Goal: Task Accomplishment & Management: Manage account settings

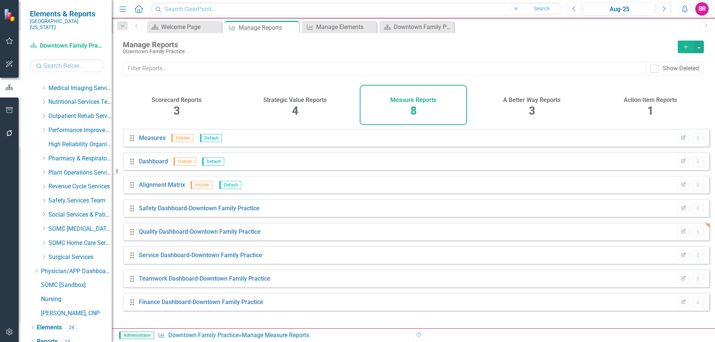
scroll to position [970, 0]
click at [34, 267] on icon "Dropdown" at bounding box center [37, 269] width 6 height 4
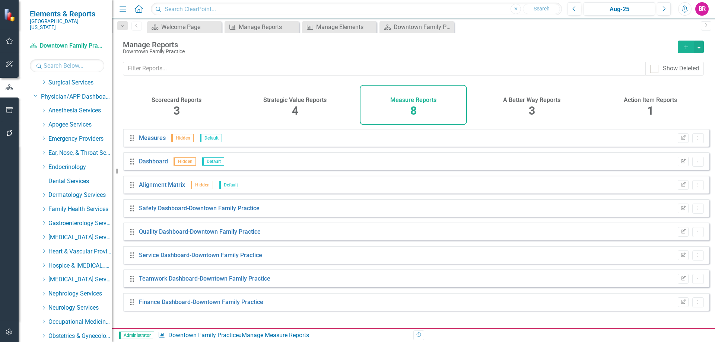
scroll to position [1156, 0]
click at [43, 194] on icon "Dropdown" at bounding box center [44, 196] width 6 height 4
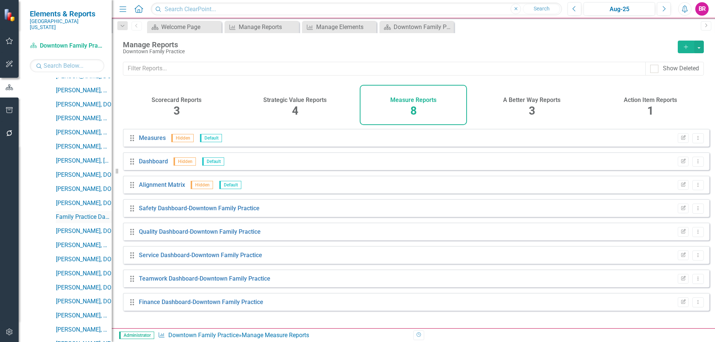
scroll to position [1305, 0]
click at [77, 226] on link "[PERSON_NAME], DO" at bounding box center [84, 230] width 56 height 9
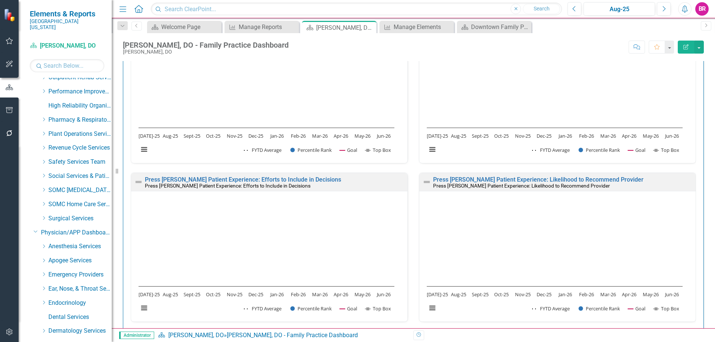
scroll to position [1119, 0]
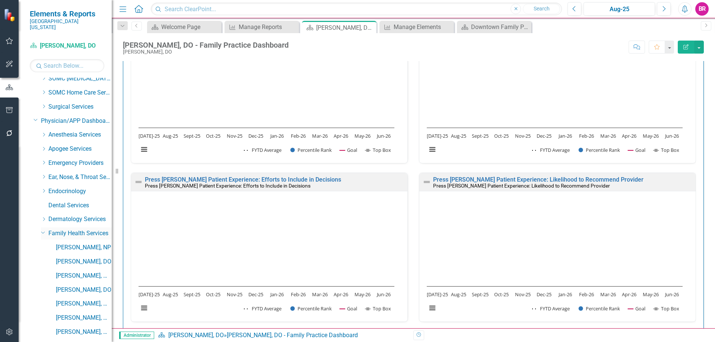
click at [42, 229] on icon "Dropdown" at bounding box center [43, 232] width 4 height 6
click at [42, 245] on icon "Dropdown" at bounding box center [44, 247] width 6 height 4
click at [42, 244] on icon "Dropdown" at bounding box center [43, 247] width 4 height 6
click at [42, 245] on icon "Dropdown" at bounding box center [44, 247] width 6 height 4
click at [41, 244] on icon "Dropdown" at bounding box center [43, 247] width 4 height 6
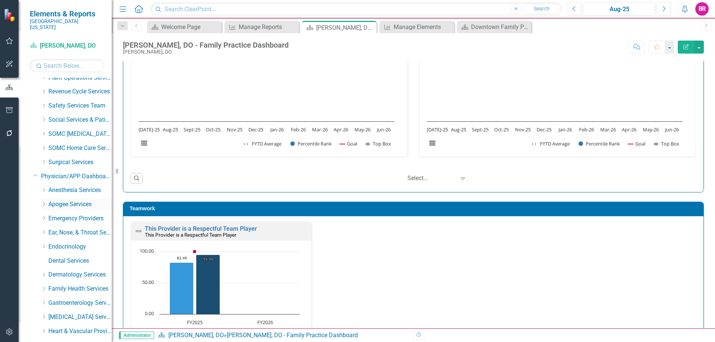
scroll to position [1082, 0]
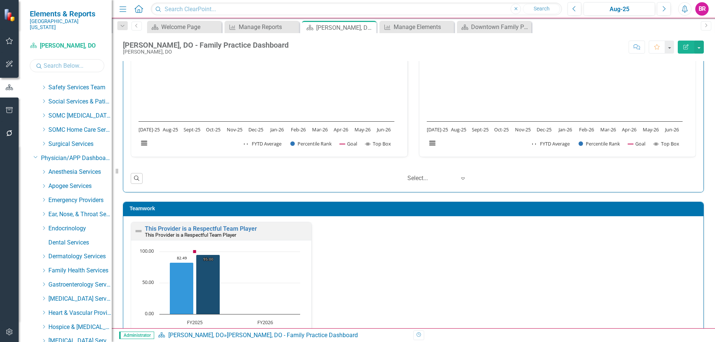
click at [71, 66] on input "text" at bounding box center [67, 65] width 74 height 13
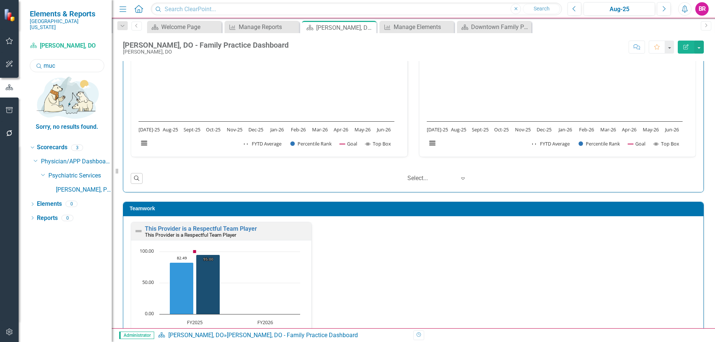
scroll to position [0, 0]
type input "mus"
click at [64, 186] on link "[PERSON_NAME], [GEOGRAPHIC_DATA]" at bounding box center [84, 190] width 56 height 9
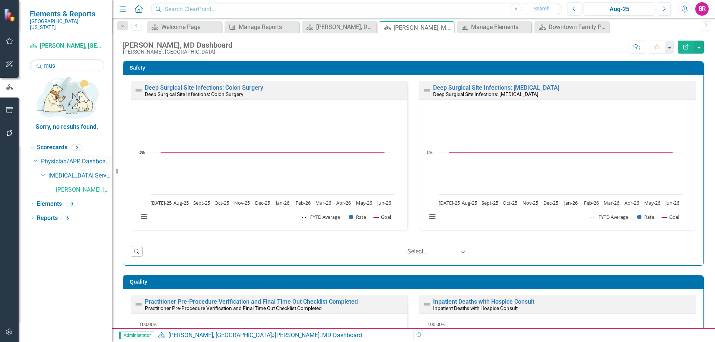
click at [35, 158] on icon "Dropdown" at bounding box center [36, 161] width 4 height 6
click at [55, 59] on input "mus" at bounding box center [67, 65] width 74 height 13
click at [56, 59] on input "mus" at bounding box center [67, 65] width 74 height 13
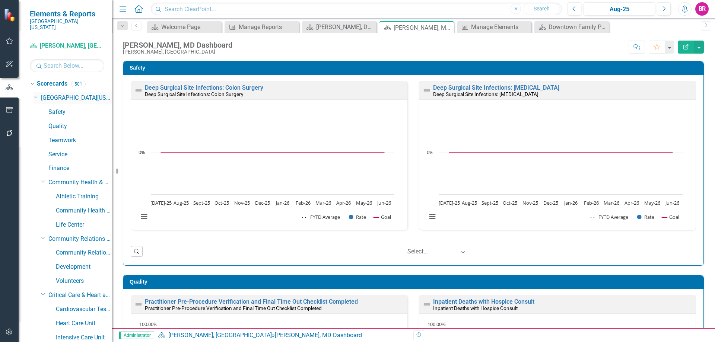
click at [35, 94] on icon "Dropdown" at bounding box center [36, 97] width 4 height 6
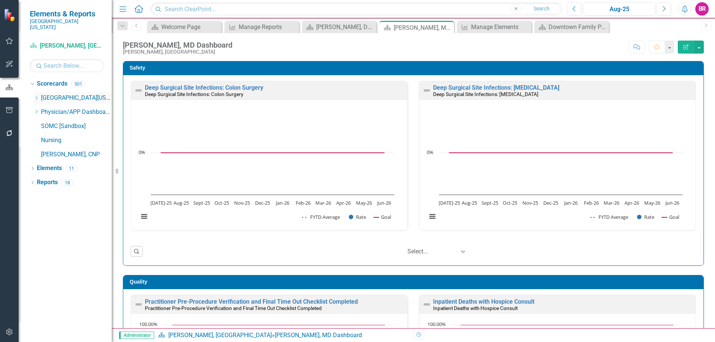
click at [35, 96] on icon "Dropdown" at bounding box center [37, 98] width 6 height 4
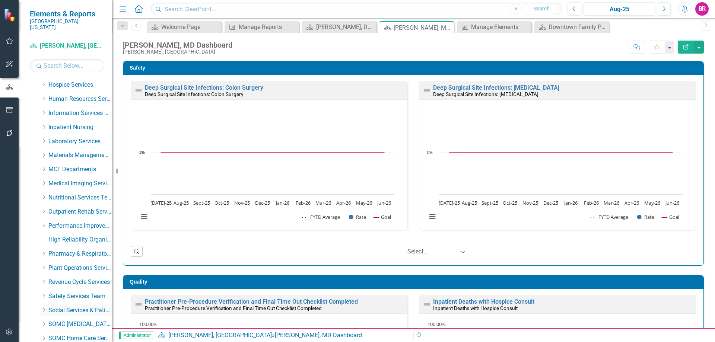
scroll to position [261, 0]
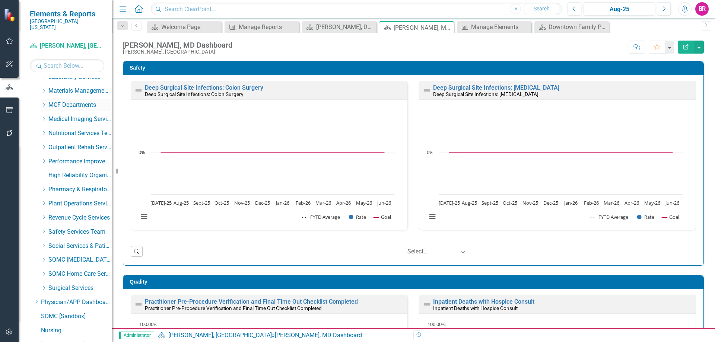
click at [41, 103] on icon "Dropdown" at bounding box center [44, 105] width 6 height 4
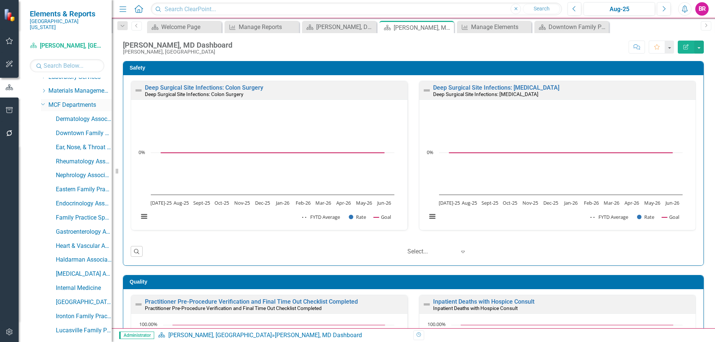
click at [44, 101] on icon "Dropdown" at bounding box center [43, 104] width 4 height 6
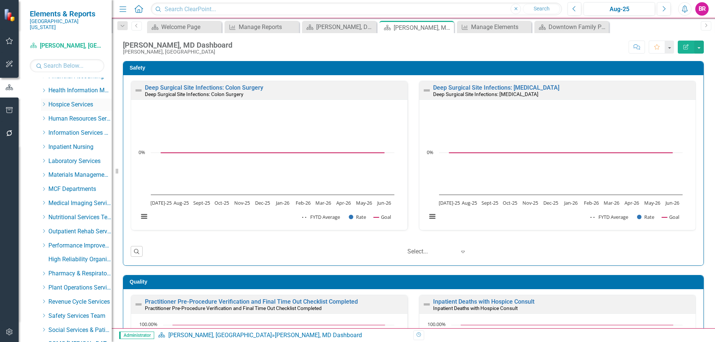
scroll to position [186, 0]
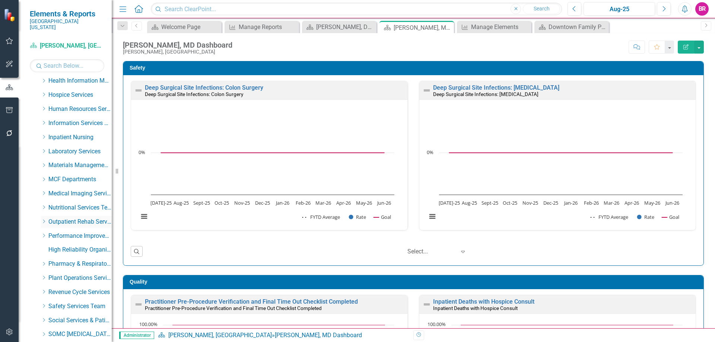
click at [44, 219] on icon "Dropdown" at bounding box center [44, 221] width 6 height 4
click at [65, 232] on link "Outpatient Rehab" at bounding box center [84, 236] width 56 height 9
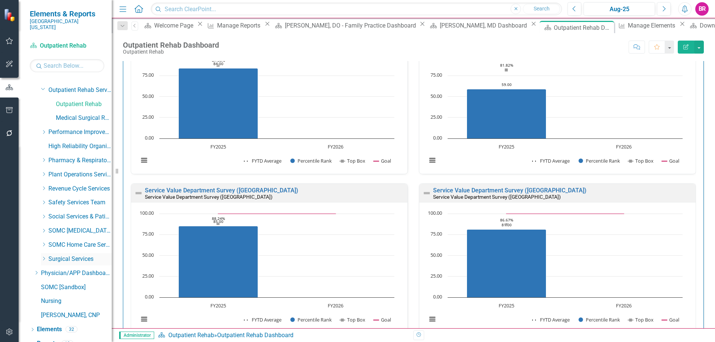
scroll to position [321, 0]
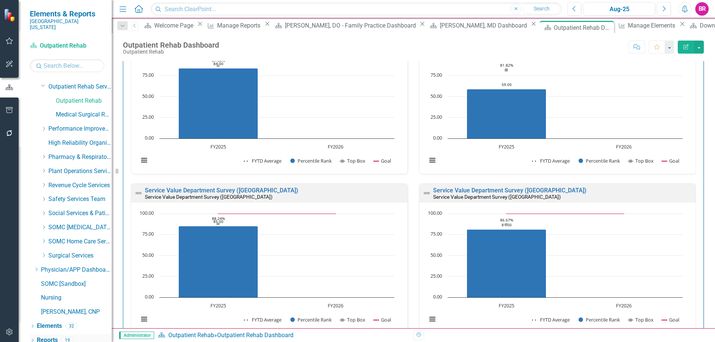
click at [47, 336] on link "Reports" at bounding box center [47, 340] width 21 height 9
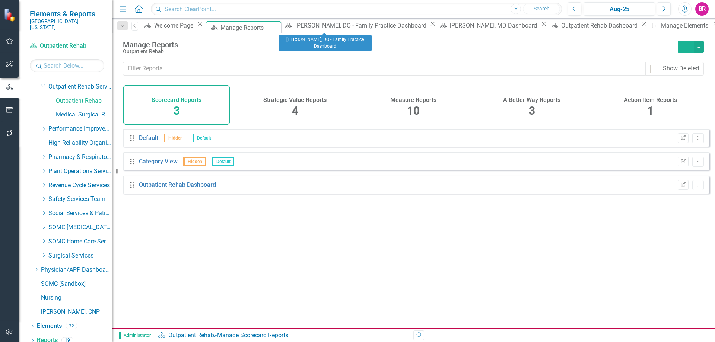
click at [429, 26] on icon "Close" at bounding box center [432, 24] width 7 height 6
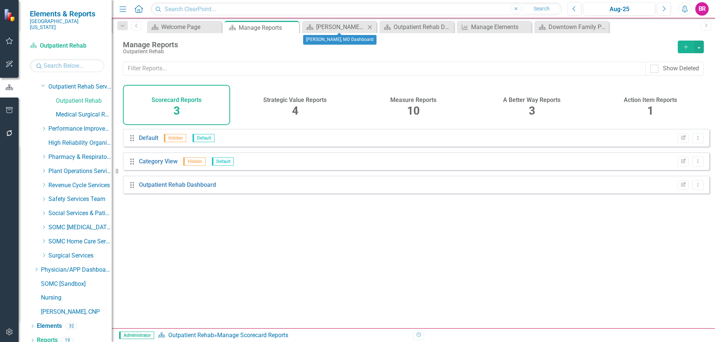
click at [367, 25] on icon "Close" at bounding box center [369, 27] width 7 height 6
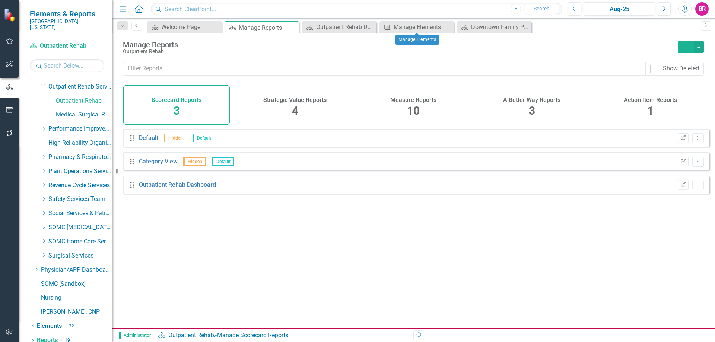
drag, startPoint x: 450, startPoint y: 28, endPoint x: 481, endPoint y: 27, distance: 31.3
click at [0, 0] on icon "Close" at bounding box center [0, 0] width 0 height 0
click at [450, 28] on icon "Close" at bounding box center [447, 27] width 7 height 6
click at [412, 101] on h4 "Measure Reports" at bounding box center [413, 100] width 46 height 7
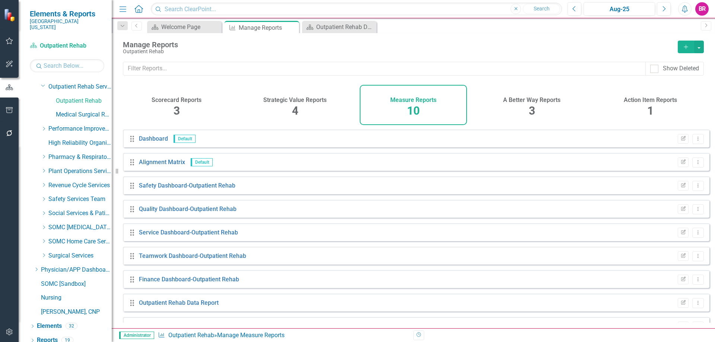
scroll to position [41, 0]
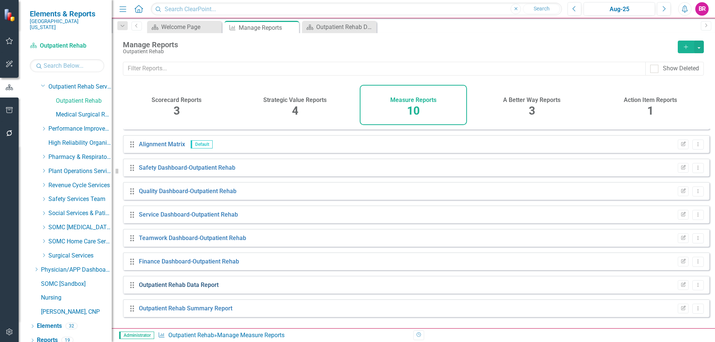
click at [201, 289] on link "Outpatient Rehab Data Report" at bounding box center [179, 285] width 80 height 7
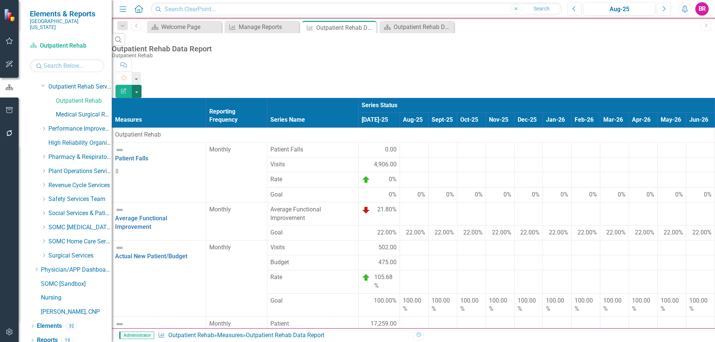
click at [142, 85] on button "button" at bounding box center [137, 91] width 10 height 13
click at [680, 86] on link "Excel Export to Excel" at bounding box center [674, 90] width 59 height 14
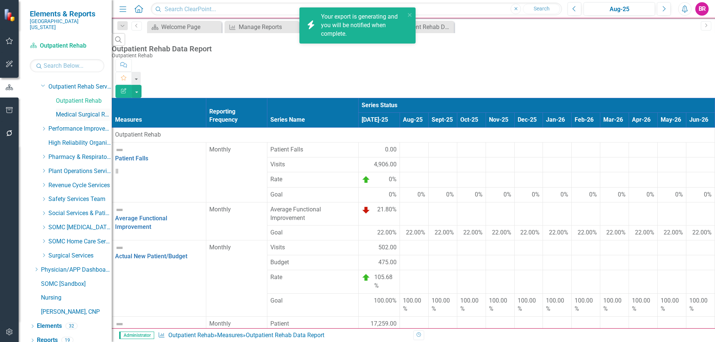
click at [74, 111] on link "Medical Surgical Rehab" at bounding box center [84, 115] width 56 height 9
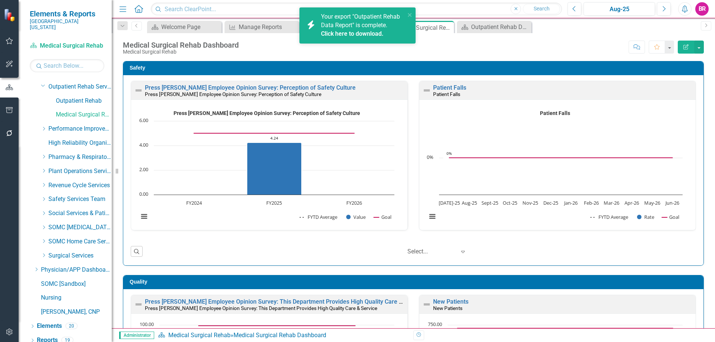
click at [342, 35] on link "Click here to download." at bounding box center [352, 33] width 63 height 7
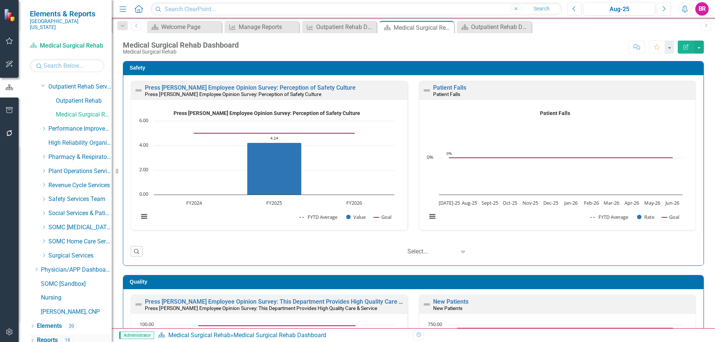
click at [47, 336] on link "Reports" at bounding box center [47, 340] width 21 height 9
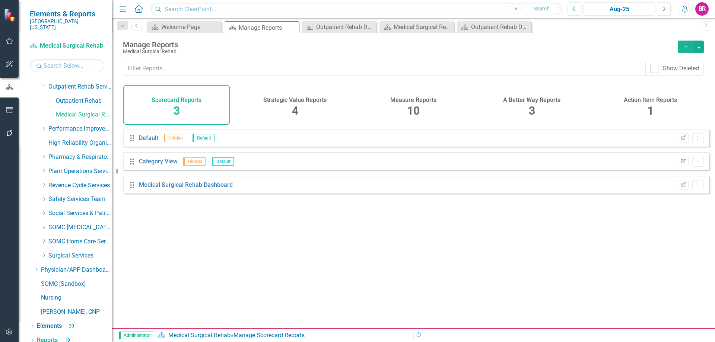
click at [415, 98] on h4 "Measure Reports" at bounding box center [413, 100] width 46 height 7
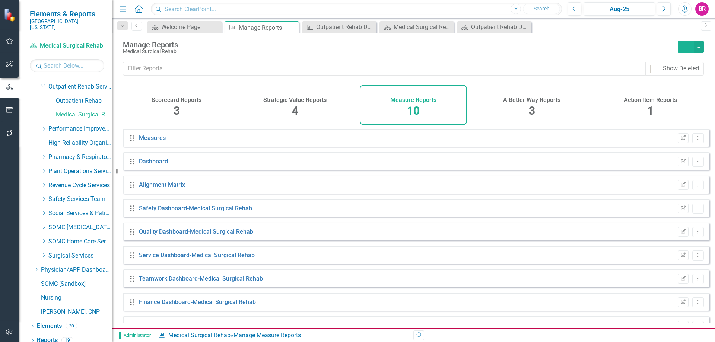
scroll to position [41, 0]
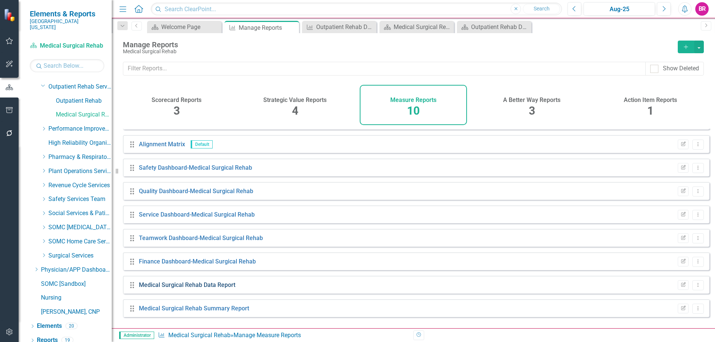
click at [198, 289] on link "Medical Surgical Rehab Data Report" at bounding box center [187, 285] width 96 height 7
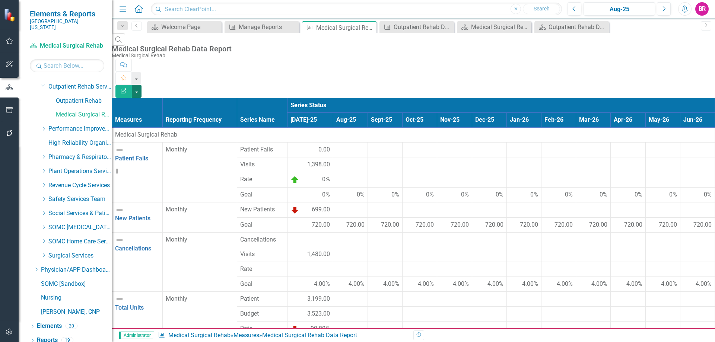
click at [142, 85] on button "button" at bounding box center [137, 91] width 10 height 13
click at [687, 85] on link "Excel Export to Excel" at bounding box center [674, 90] width 59 height 14
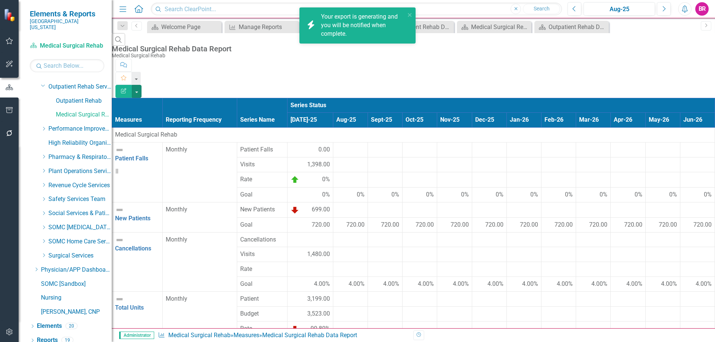
scroll to position [52, 0]
click at [376, 44] on link "Click here to download." at bounding box center [352, 42] width 63 height 7
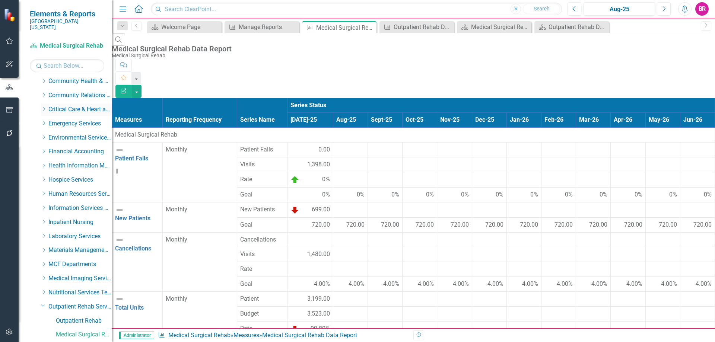
scroll to position [112, 0]
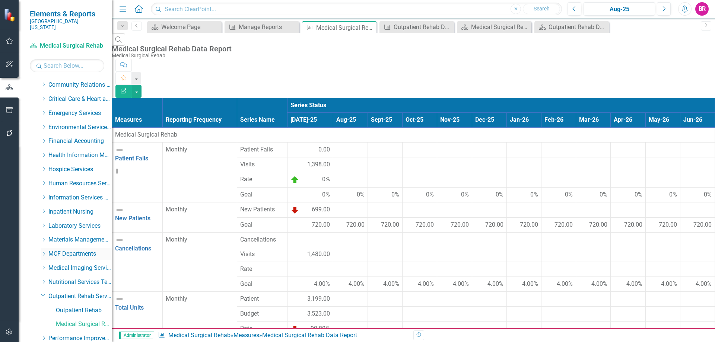
click at [44, 252] on icon at bounding box center [44, 254] width 2 height 4
click at [76, 265] on link "Dermatology Associates" at bounding box center [84, 268] width 56 height 9
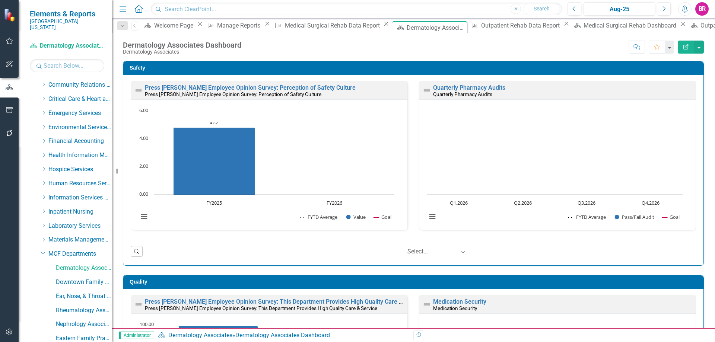
click at [271, 27] on icon "Close" at bounding box center [267, 24] width 7 height 6
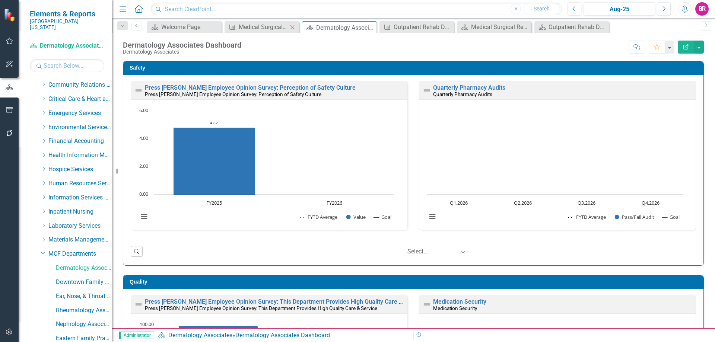
click at [291, 26] on icon "Close" at bounding box center [292, 27] width 7 height 6
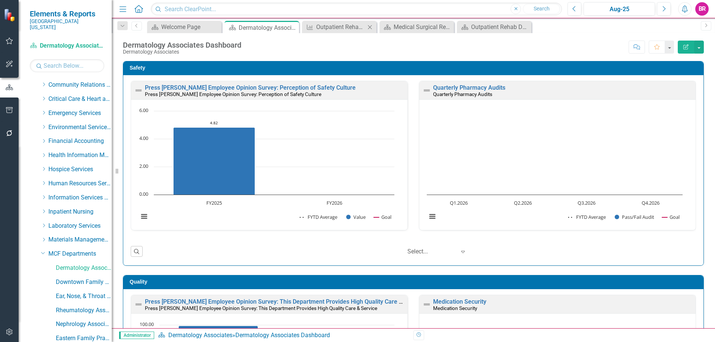
click at [369, 27] on icon "Close" at bounding box center [369, 27] width 7 height 6
click at [0, 0] on icon "Close" at bounding box center [0, 0] width 0 height 0
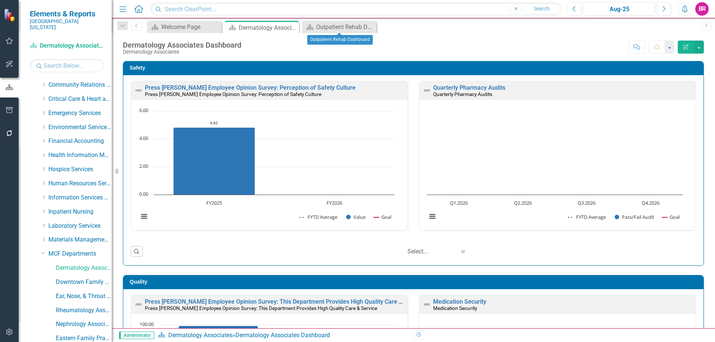
drag, startPoint x: 369, startPoint y: 27, endPoint x: 372, endPoint y: 34, distance: 7.5
click at [0, 0] on icon "Close" at bounding box center [0, 0] width 0 height 0
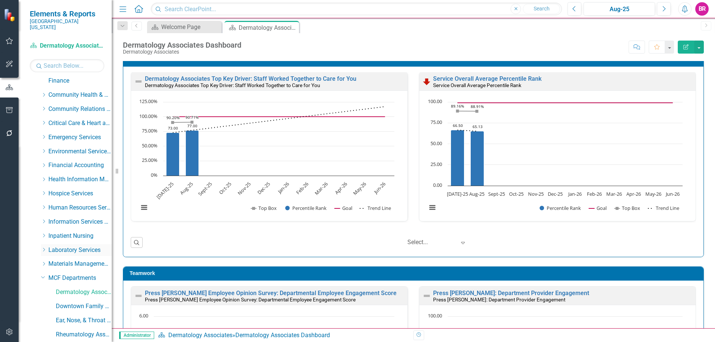
scroll to position [74, 0]
click at [62, 61] on input "text" at bounding box center [67, 65] width 74 height 13
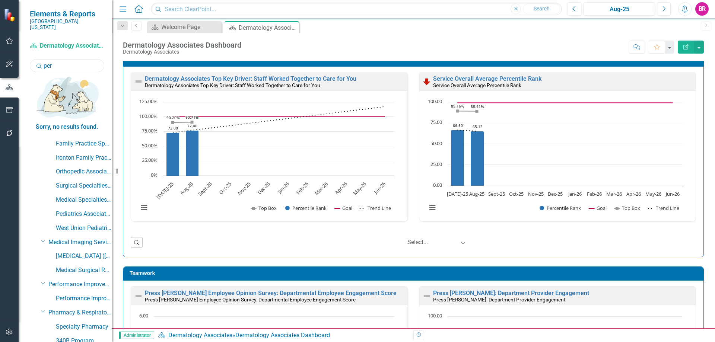
scroll to position [0, 0]
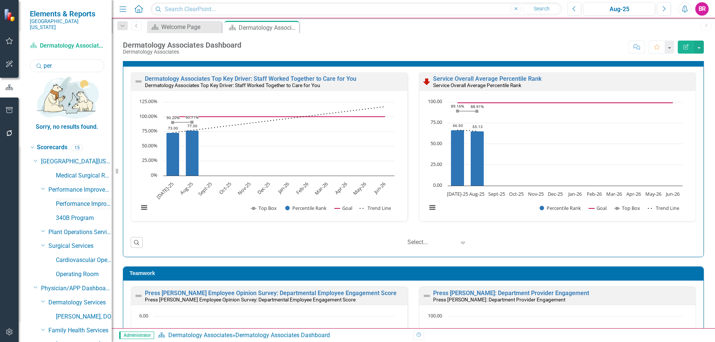
type input "per"
click at [82, 200] on link "Performance Improvement" at bounding box center [84, 204] width 56 height 9
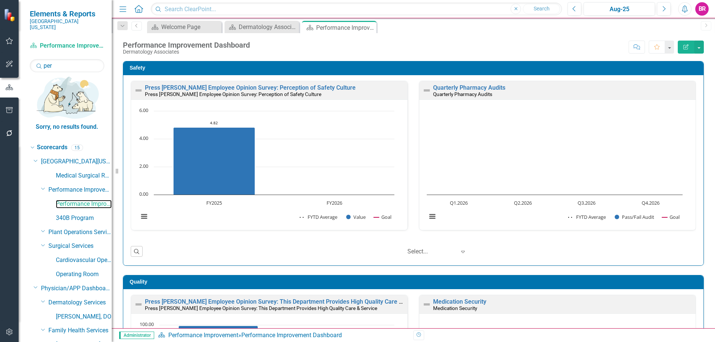
scroll to position [0, 0]
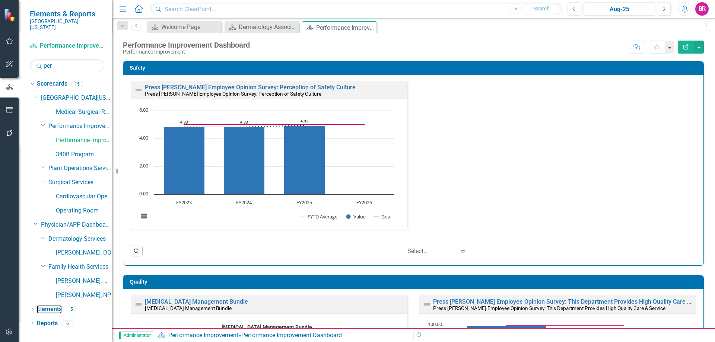
drag, startPoint x: 46, startPoint y: 300, endPoint x: 63, endPoint y: 292, distance: 18.5
click at [46, 305] on link "Elements" at bounding box center [49, 309] width 25 height 9
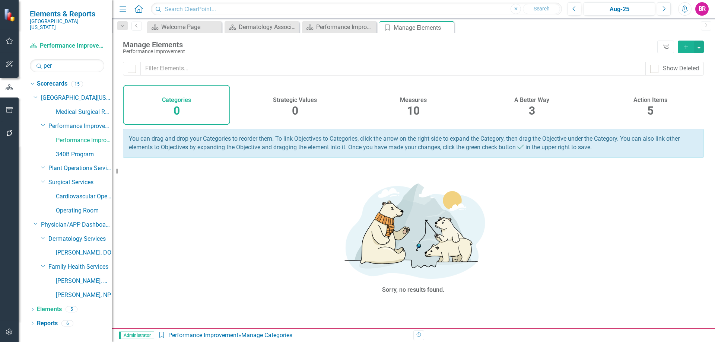
click at [414, 113] on span "10" at bounding box center [413, 110] width 13 height 13
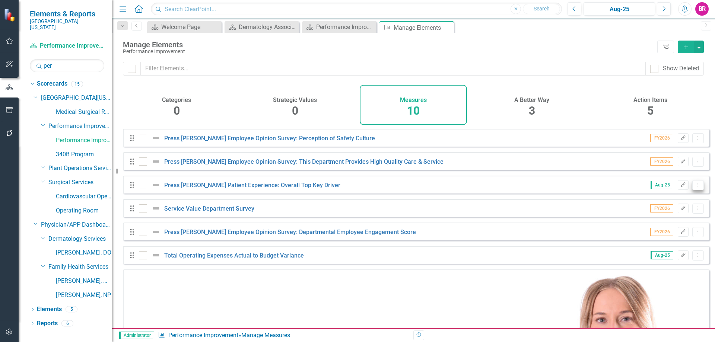
click at [696, 188] on button "Dropdown Menu" at bounding box center [698, 185] width 12 height 10
click at [664, 230] on link "Copy Duplicate Measure" at bounding box center [664, 231] width 67 height 14
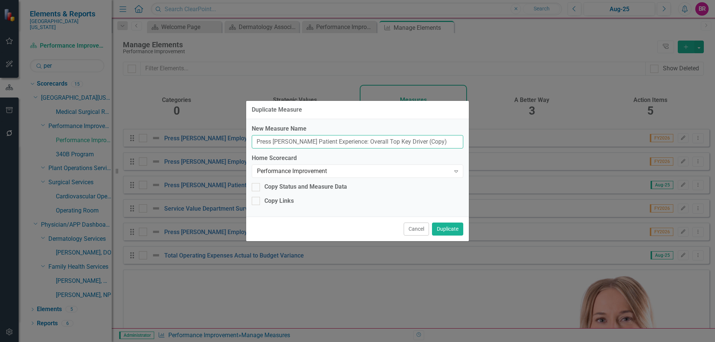
drag, startPoint x: 423, startPoint y: 139, endPoint x: 400, endPoint y: 139, distance: 23.5
click at [400, 139] on input "Press [PERSON_NAME] Patient Experience: Overall Top Key Driver (Copy)" at bounding box center [358, 142] width 212 height 14
type input "Press [PERSON_NAME] Patient Experience: Overall Top Key Driver"
click at [321, 187] on div "Copy Status and Measure Data" at bounding box center [305, 187] width 83 height 9
click at [257, 187] on input "Copy Status and Measure Data" at bounding box center [254, 185] width 5 height 5
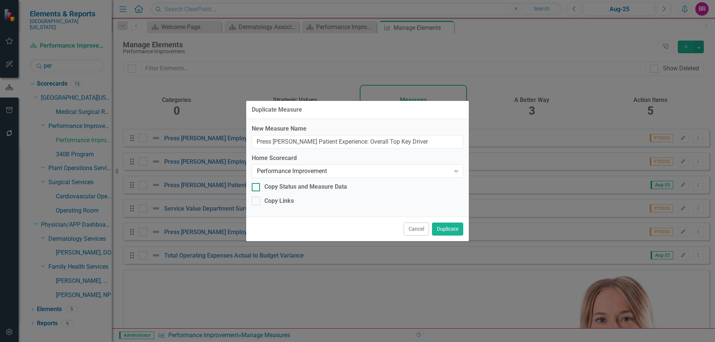
checkbox input "true"
click at [285, 203] on div "Copy Links" at bounding box center [278, 201] width 29 height 9
click at [257, 202] on input "Copy Links" at bounding box center [254, 199] width 5 height 5
checkbox input "true"
click at [409, 171] on div "Performance Improvement" at bounding box center [353, 171] width 193 height 9
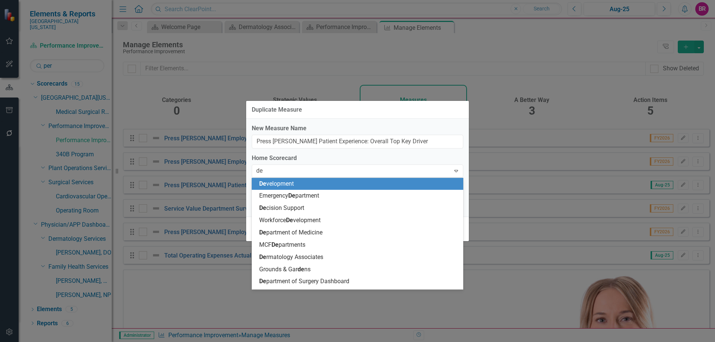
type input "der"
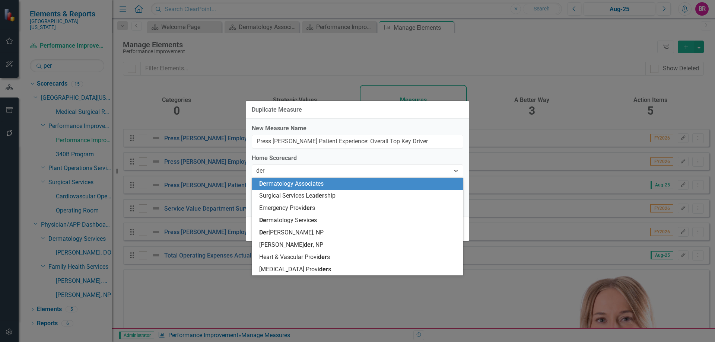
click at [349, 185] on div "Der matology Associates" at bounding box center [359, 184] width 200 height 9
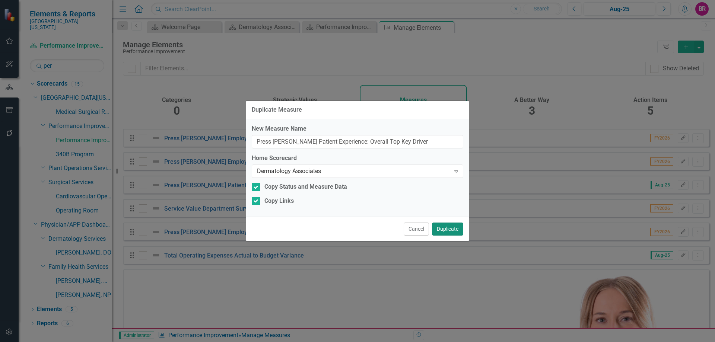
click at [449, 228] on button "Duplicate" at bounding box center [447, 229] width 31 height 13
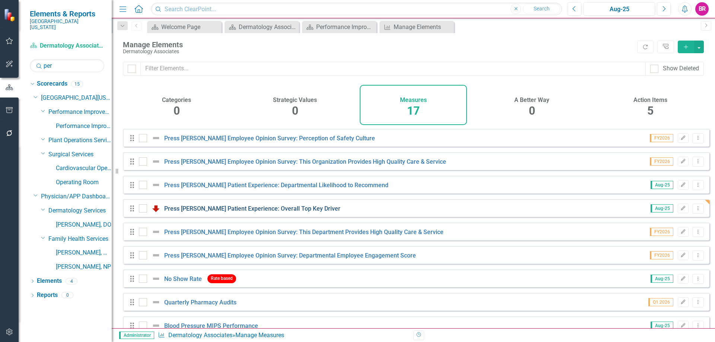
click at [282, 212] on link "Press [PERSON_NAME] Patient Experience: Overall Top Key Driver" at bounding box center [252, 208] width 176 height 7
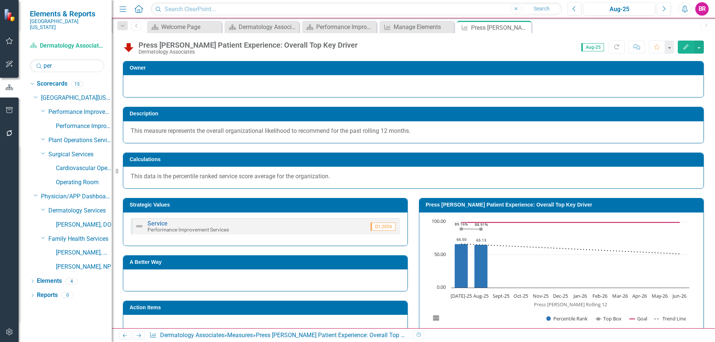
click at [232, 206] on h3 "Strategic Values" at bounding box center [267, 205] width 274 height 6
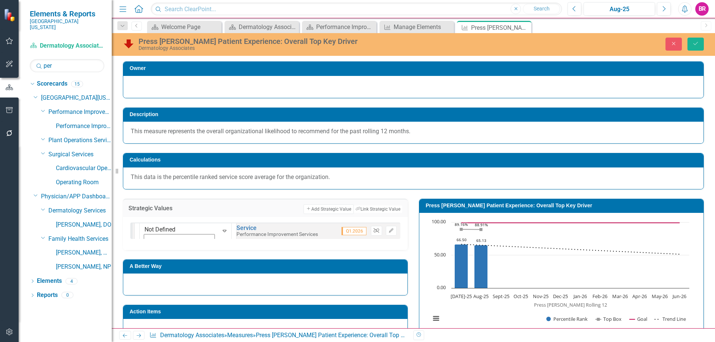
click at [374, 230] on icon "Unlink" at bounding box center [377, 231] width 6 height 4
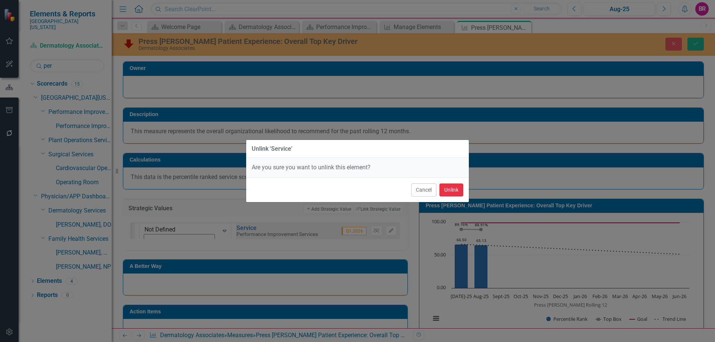
click at [442, 192] on button "Unlink" at bounding box center [451, 190] width 24 height 13
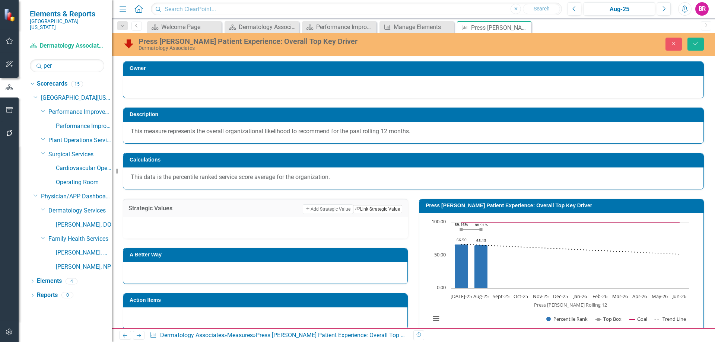
click at [379, 207] on button "Link Tag Link Strategic Value" at bounding box center [377, 209] width 49 height 8
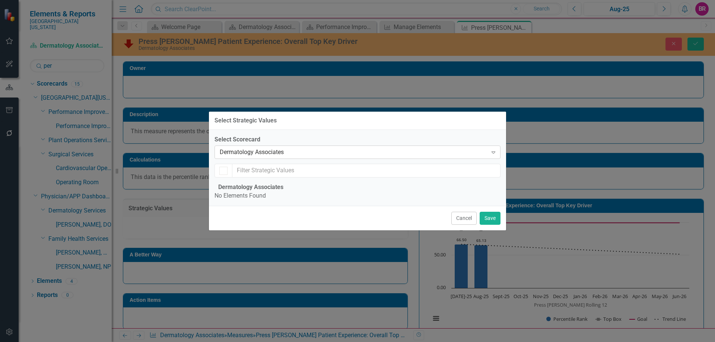
click at [292, 148] on div "Dermatology Associates" at bounding box center [354, 152] width 268 height 9
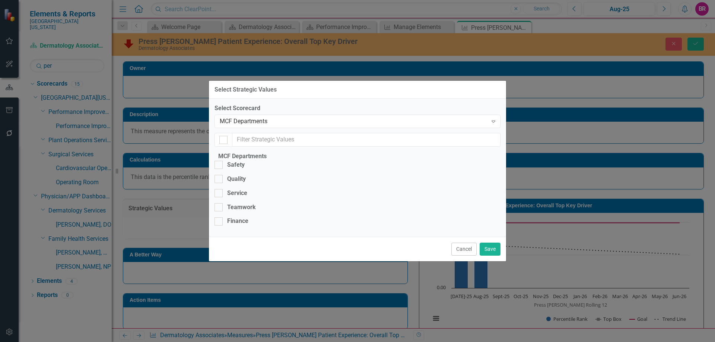
checkbox input "false"
click at [243, 189] on div "Service" at bounding box center [237, 193] width 20 height 9
click at [219, 189] on input "Service" at bounding box center [217, 191] width 5 height 5
checkbox input "true"
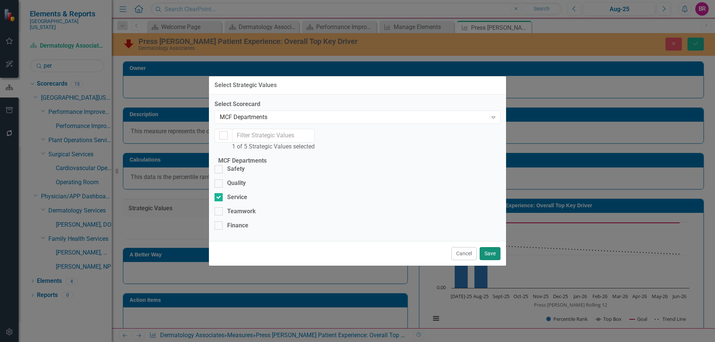
click at [492, 260] on button "Save" at bounding box center [490, 253] width 21 height 13
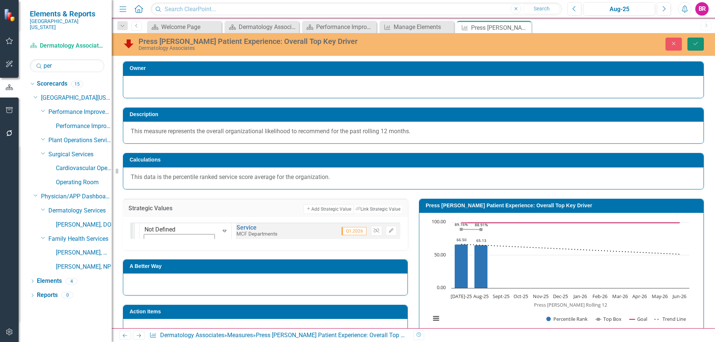
click at [693, 42] on icon "Save" at bounding box center [695, 43] width 7 height 5
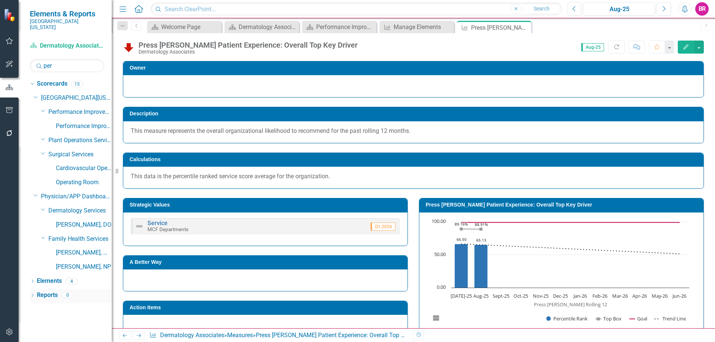
click at [52, 291] on link "Reports" at bounding box center [47, 295] width 21 height 9
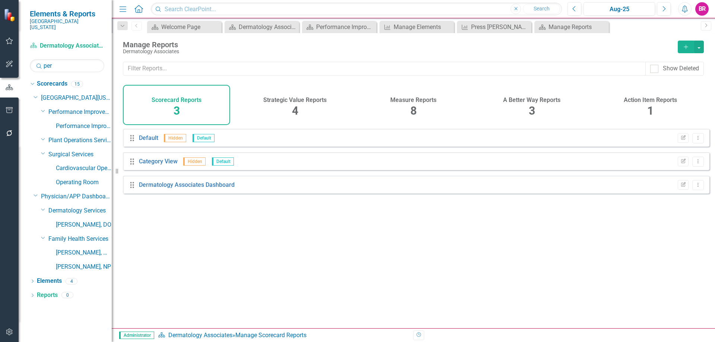
drag, startPoint x: 391, startPoint y: 86, endPoint x: 405, endPoint y: 98, distance: 18.2
click at [393, 86] on div "Measure Reports 8" at bounding box center [413, 105] width 107 height 40
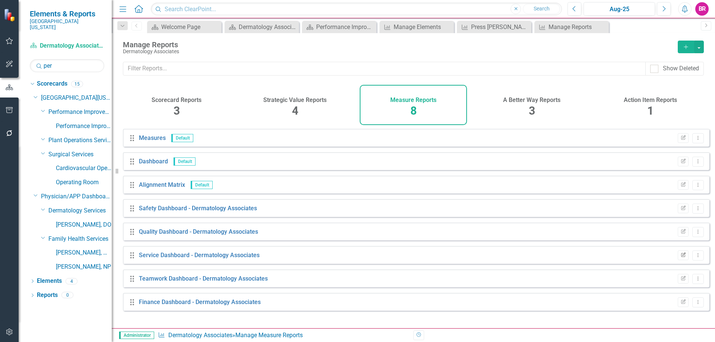
click at [678, 260] on button "Edit Report" at bounding box center [683, 256] width 11 height 10
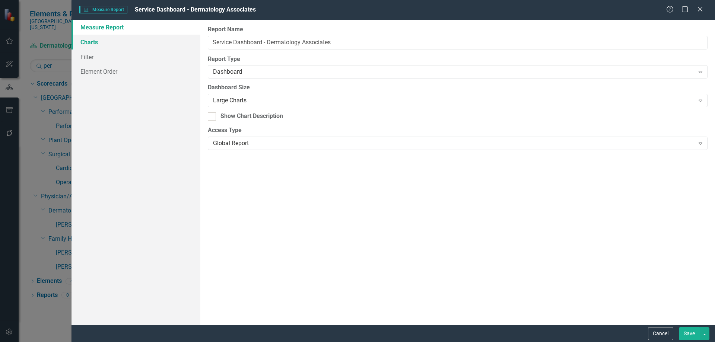
click at [88, 44] on link "Charts" at bounding box center [136, 42] width 129 height 15
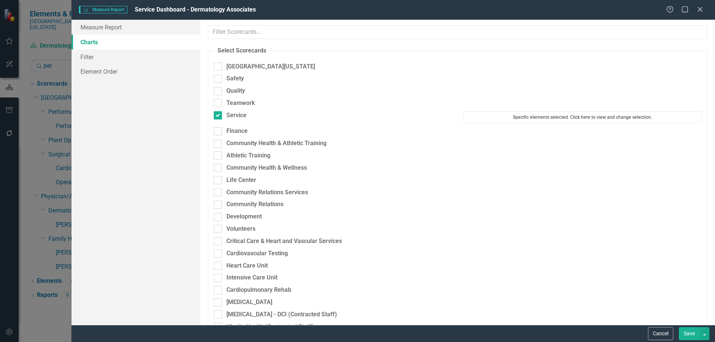
click at [542, 122] on button "Specific elements selected. Click here to view and change selection." at bounding box center [582, 117] width 238 height 12
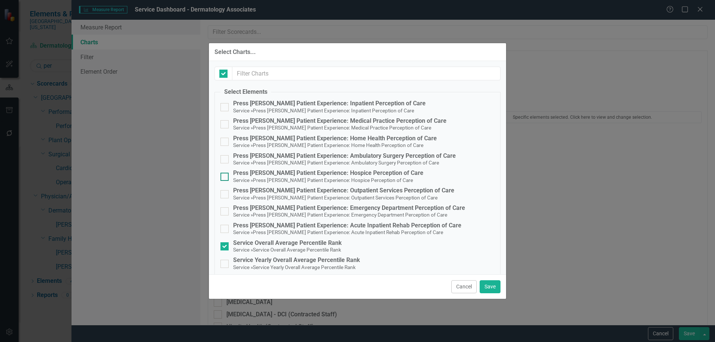
checkbox input "false"
click at [276, 246] on span "Service » Service Overall Average Percentile Rank" at bounding box center [287, 249] width 108 height 7
click at [225, 246] on input "Service Overall Average Percentile Rank Service » Service Overall Average Perce…" at bounding box center [222, 244] width 5 height 5
checkbox input "false"
click at [481, 284] on button "Save" at bounding box center [490, 286] width 21 height 13
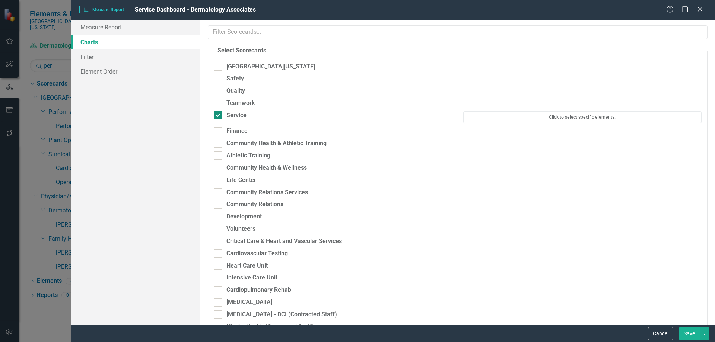
drag, startPoint x: 237, startPoint y: 112, endPoint x: 243, endPoint y: 113, distance: 5.6
click at [237, 112] on div "Service" at bounding box center [236, 115] width 20 height 9
click at [219, 112] on input "Service" at bounding box center [216, 113] width 5 height 5
checkbox input "false"
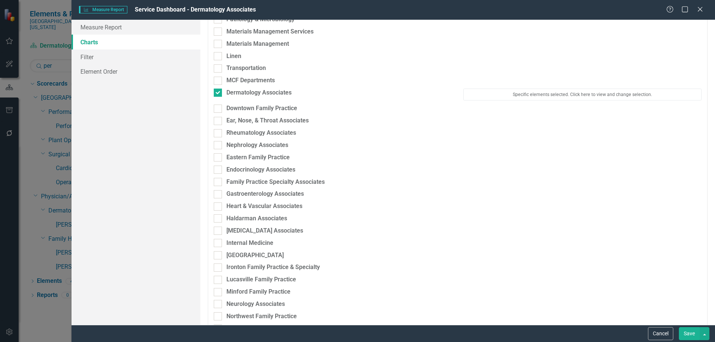
scroll to position [708, 0]
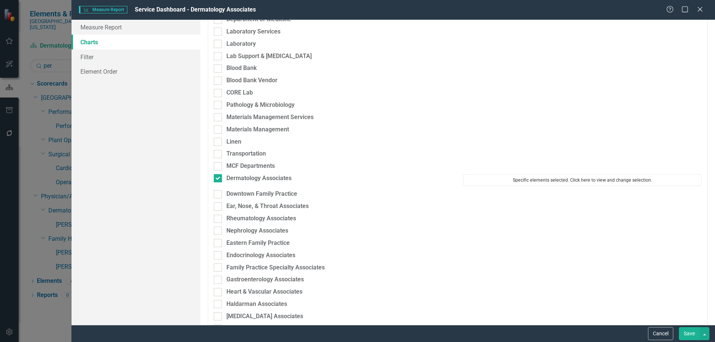
click at [534, 181] on button "Specific elements selected. Click here to view and change selection." at bounding box center [582, 180] width 238 height 12
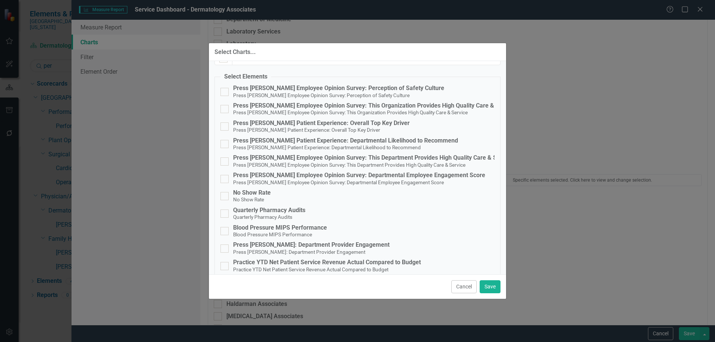
scroll to position [0, 0]
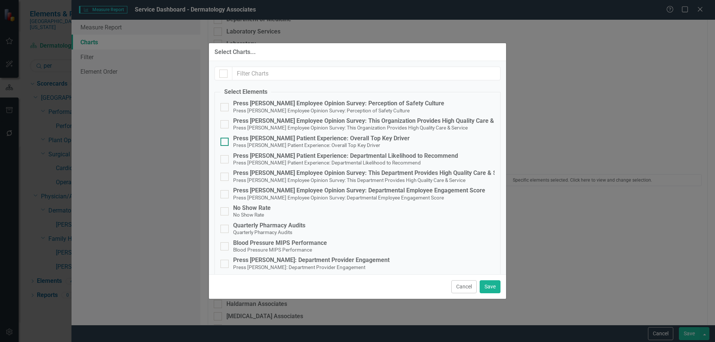
drag, startPoint x: 355, startPoint y: 142, endPoint x: 362, endPoint y: 146, distance: 7.9
click at [355, 142] on small "Press [PERSON_NAME] Patient Experience: Overall Top Key Driver" at bounding box center [306, 145] width 147 height 6
click at [225, 142] on input "Press Ganey Patient Experience: Overall Top Key Driver Press Ganey Patient Expe…" at bounding box center [222, 140] width 5 height 5
checkbox input "true"
click at [493, 284] on button "Save" at bounding box center [490, 286] width 21 height 13
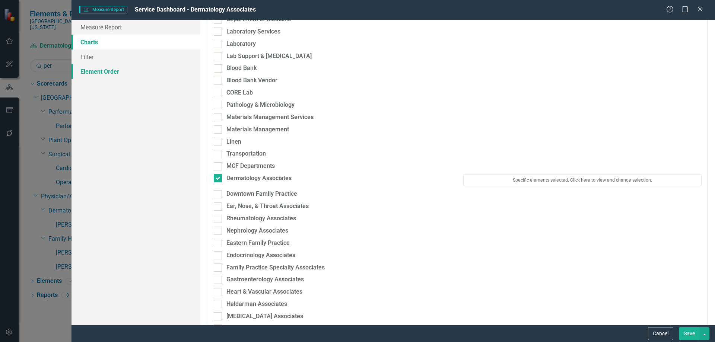
click at [107, 72] on link "Element Order" at bounding box center [136, 71] width 129 height 15
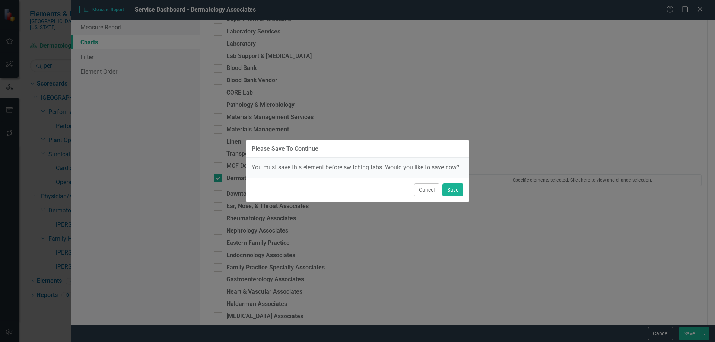
click at [458, 199] on div "Cancel Save" at bounding box center [357, 190] width 223 height 25
click at [453, 188] on button "Save" at bounding box center [452, 190] width 21 height 13
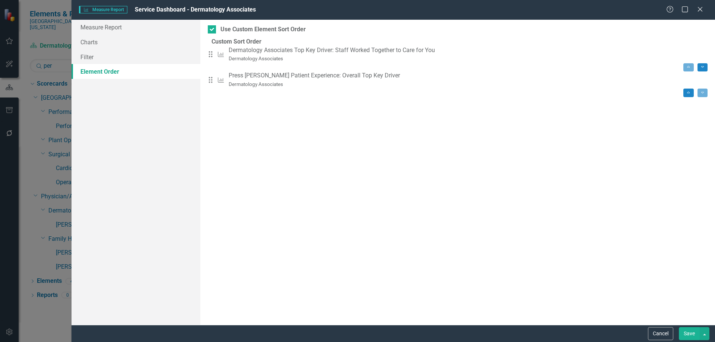
click at [687, 333] on button "Save" at bounding box center [689, 333] width 21 height 13
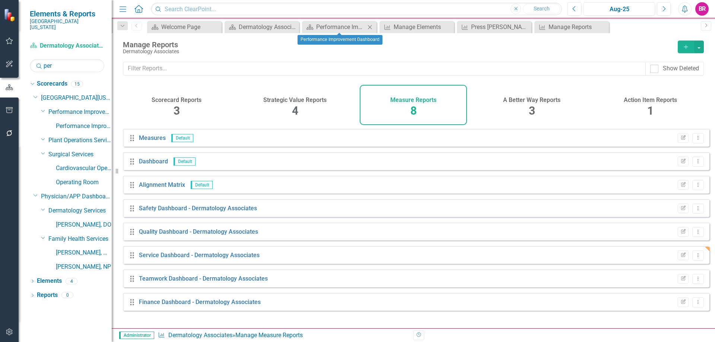
click at [368, 26] on icon "Close" at bounding box center [369, 27] width 7 height 6
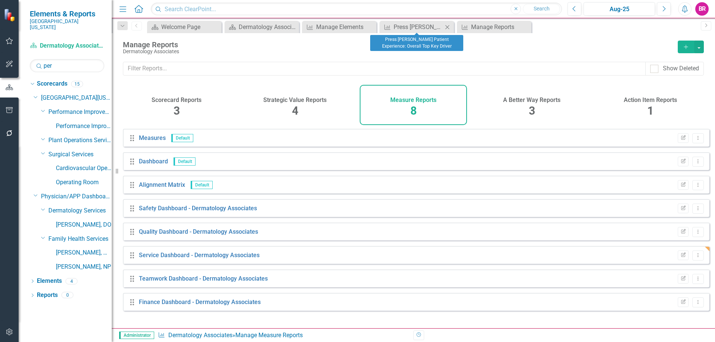
click at [450, 28] on icon "Close" at bounding box center [447, 27] width 7 height 6
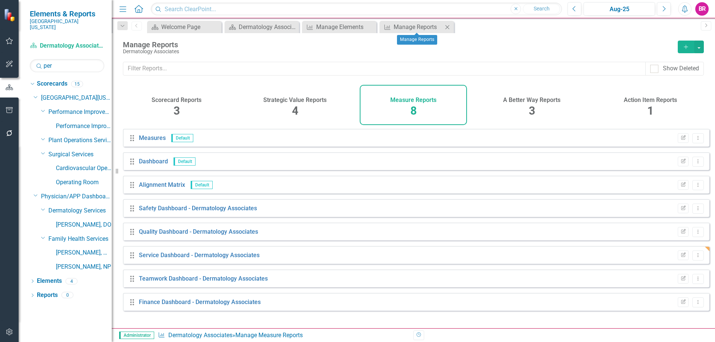
click at [450, 28] on icon "Close" at bounding box center [447, 27] width 7 height 6
drag, startPoint x: 255, startPoint y: 26, endPoint x: 337, endPoint y: 29, distance: 82.0
click at [255, 26] on div "Dermatology Associates Dashboard" at bounding box center [268, 26] width 58 height 9
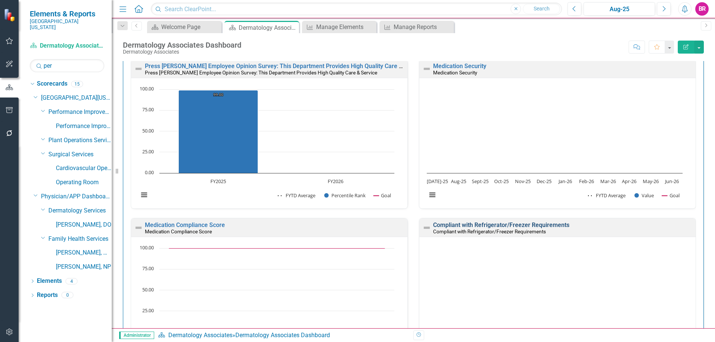
scroll to position [234, 0]
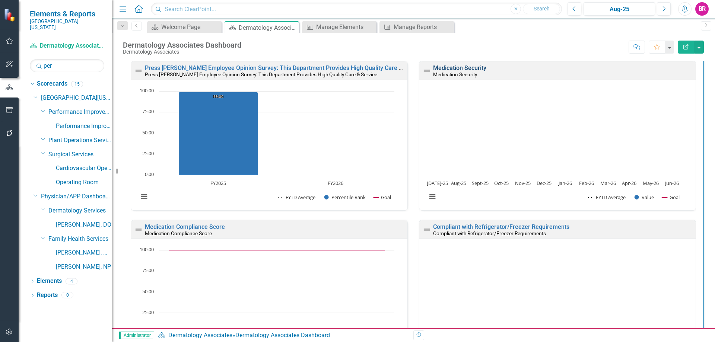
click at [445, 65] on link "Medication Security" at bounding box center [459, 67] width 53 height 7
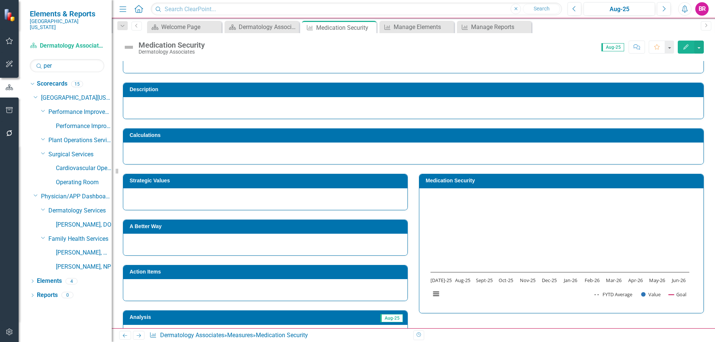
scroll to position [37, 0]
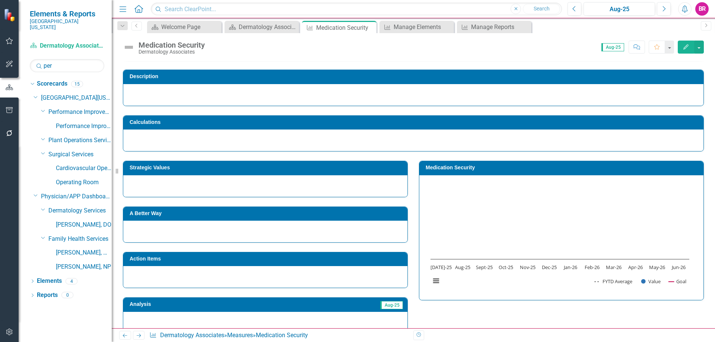
click at [273, 168] on h3 "Strategic Values" at bounding box center [267, 168] width 274 height 6
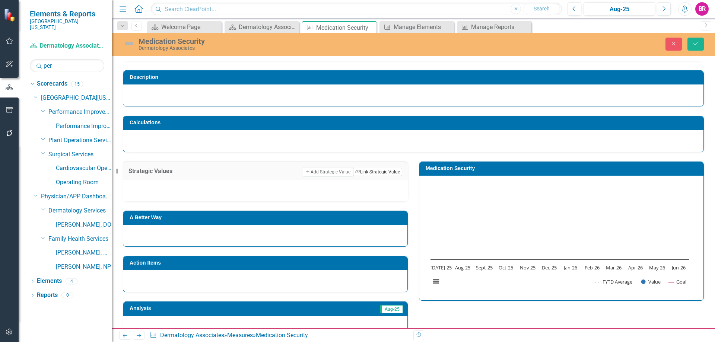
click at [361, 174] on button "Link Tag Link Strategic Value" at bounding box center [377, 172] width 49 height 8
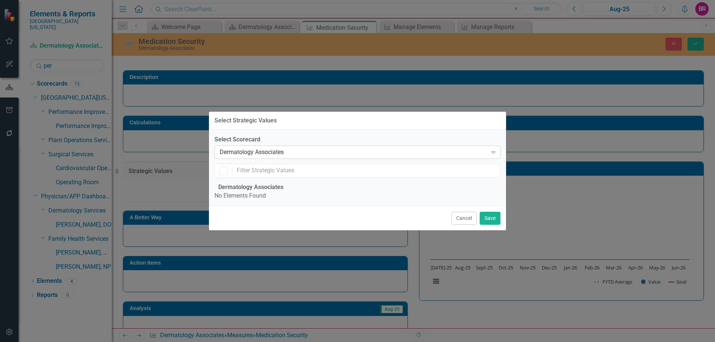
click at [282, 148] on div "Dermatology Associates" at bounding box center [354, 152] width 268 height 9
checkbox input "false"
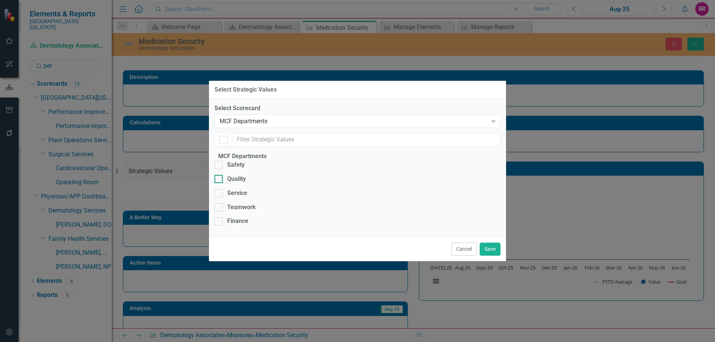
click at [241, 175] on div "Quality" at bounding box center [236, 179] width 19 height 9
click at [219, 175] on input "Quality" at bounding box center [217, 177] width 5 height 5
checkbox input "true"
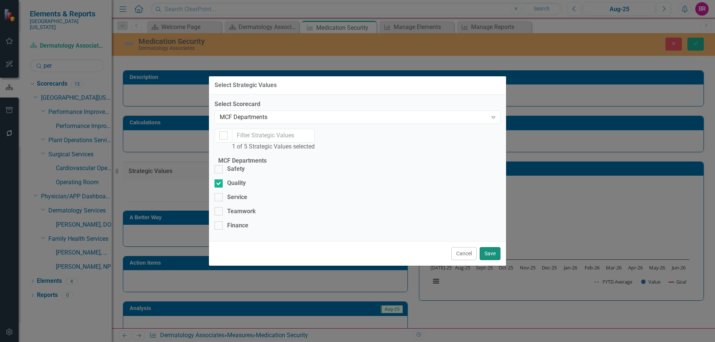
click at [485, 260] on button "Save" at bounding box center [490, 253] width 21 height 13
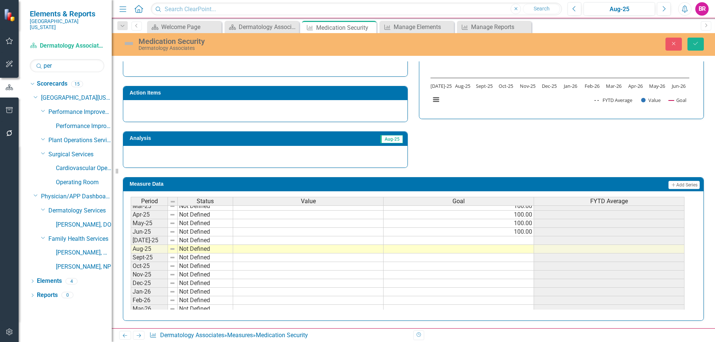
scroll to position [234, 0]
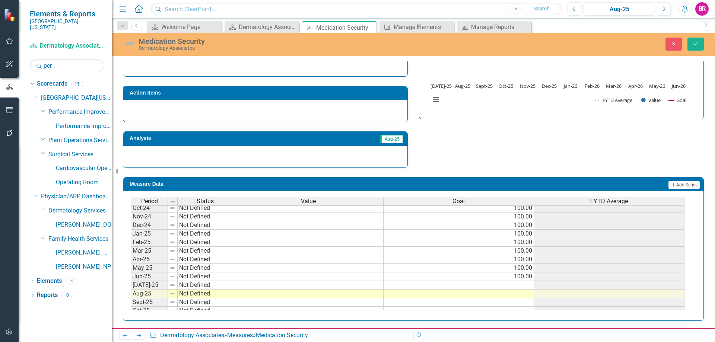
drag, startPoint x: 515, startPoint y: 276, endPoint x: 523, endPoint y: 276, distance: 7.1
click at [515, 276] on tbody "Nov-23 Not Defined Dec-23 Not Defined Jan-24 Not Defined Feb-24 Not Defined Mar…" at bounding box center [408, 246] width 554 height 274
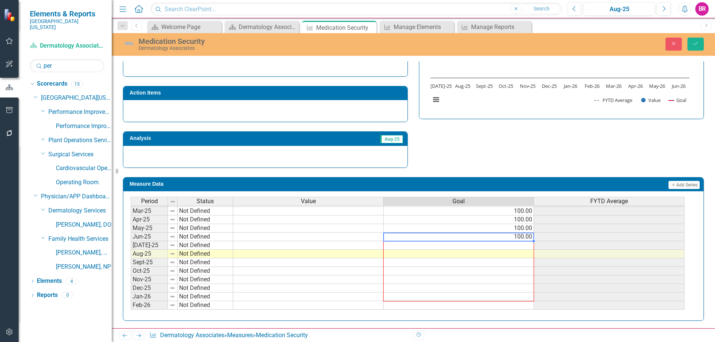
scroll to position [308, 0]
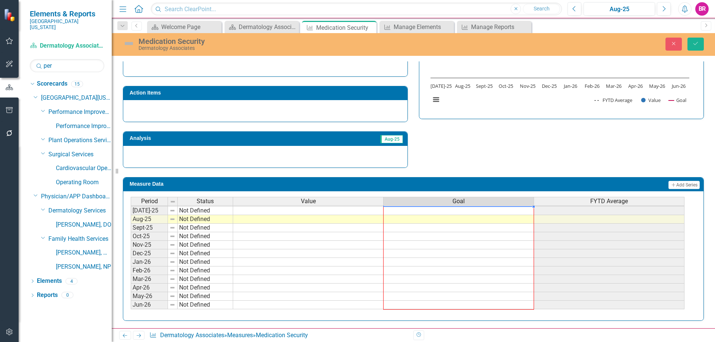
drag, startPoint x: 534, startPoint y: 281, endPoint x: 528, endPoint y: 306, distance: 26.1
click at [131, 306] on div "Period Status Value Goal FYTD Average Dec-23 Not Defined Jan-24 Not Defined Feb…" at bounding box center [131, 172] width 0 height 275
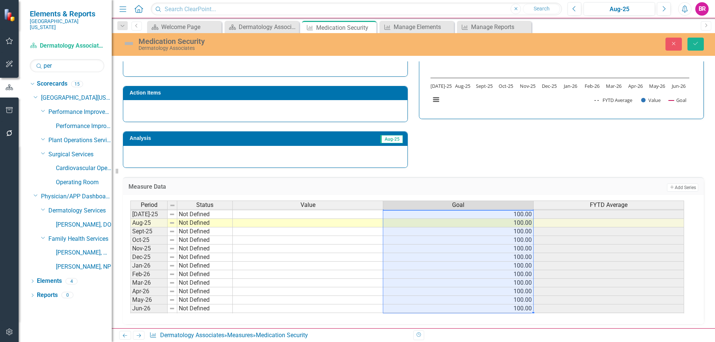
type textarea "100"
click at [694, 41] on button "Save" at bounding box center [696, 44] width 16 height 13
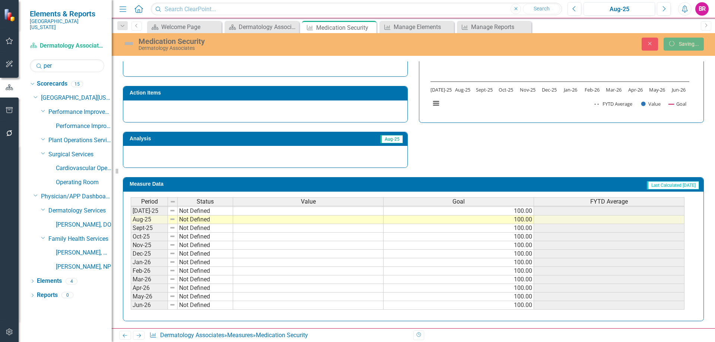
scroll to position [0, 0]
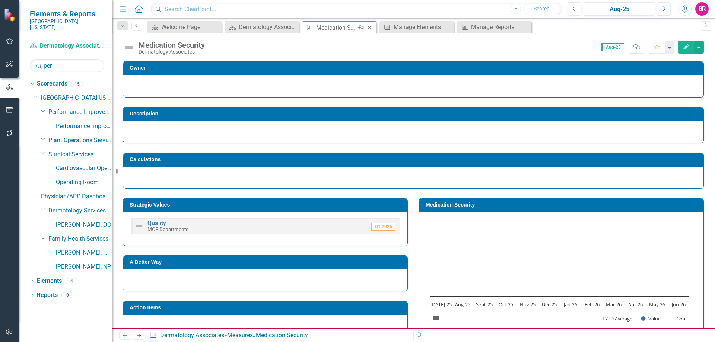
click at [370, 28] on icon "Close" at bounding box center [369, 28] width 7 height 6
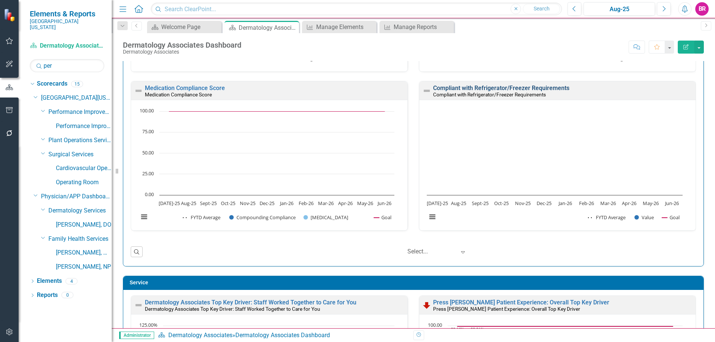
click at [509, 88] on link "Compliant with Refrigerator/Freezer Requirements" at bounding box center [501, 88] width 136 height 7
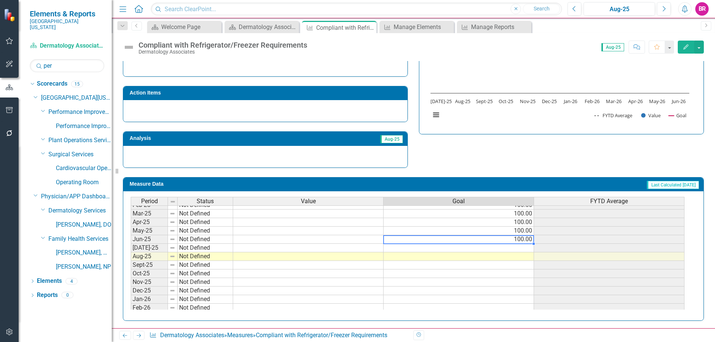
click at [524, 239] on tbody "Apr-24 Not Defined May-24 Not Defined Jun-24 Not Defined Jul-24 Not Defined 100…" at bounding box center [408, 231] width 554 height 232
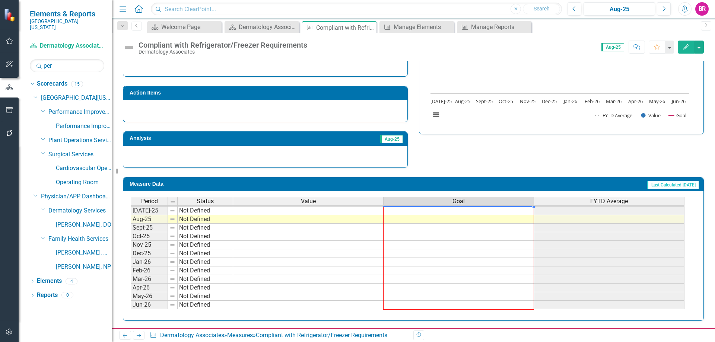
drag, startPoint x: 534, startPoint y: 244, endPoint x: 626, endPoint y: 57, distance: 208.7
click at [131, 305] on div "Period Status Value Goal FYTD Average Mar-24 Not Defined Apr-24 Not Defined May…" at bounding box center [131, 184] width 0 height 249
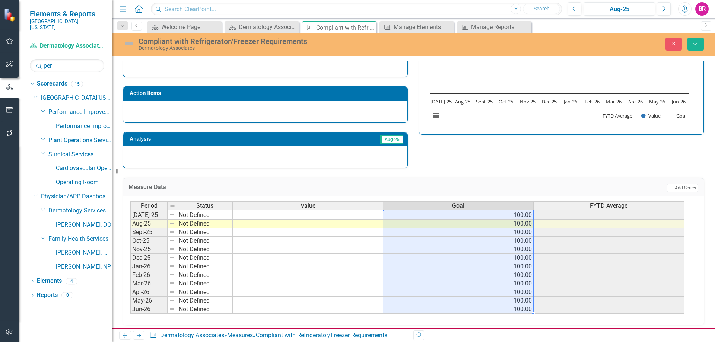
type textarea "100"
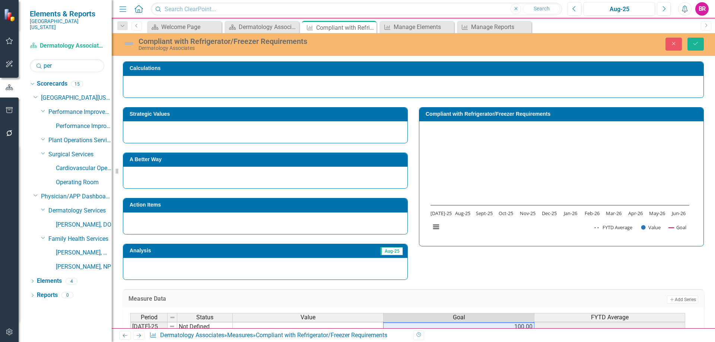
click at [239, 114] on h3 "Strategic Values" at bounding box center [267, 114] width 274 height 6
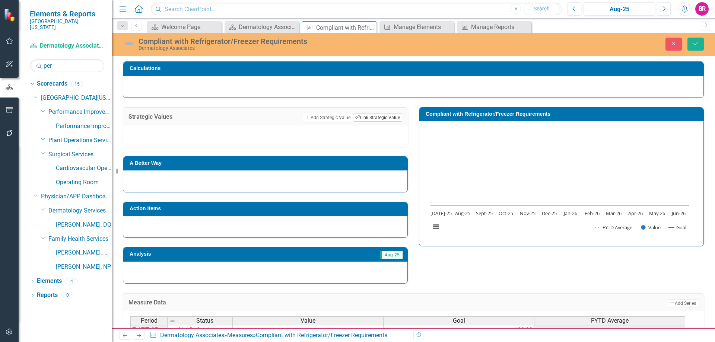
click at [361, 117] on button "Link Tag Link Strategic Value" at bounding box center [377, 118] width 49 height 8
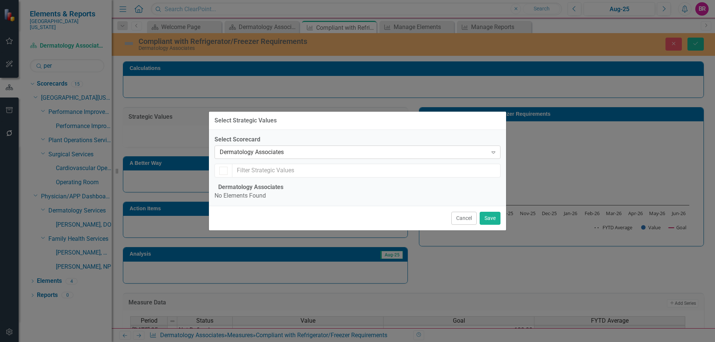
click at [282, 148] on div "Dermatology Associates" at bounding box center [354, 152] width 268 height 9
checkbox input "false"
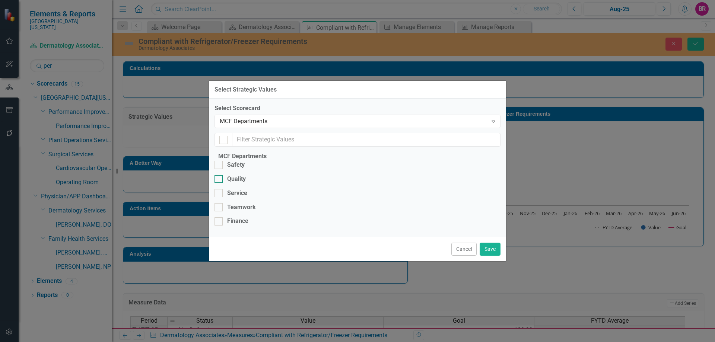
click at [246, 175] on div "Quality" at bounding box center [236, 179] width 19 height 9
click at [219, 175] on input "Quality" at bounding box center [217, 177] width 5 height 5
checkbox input "true"
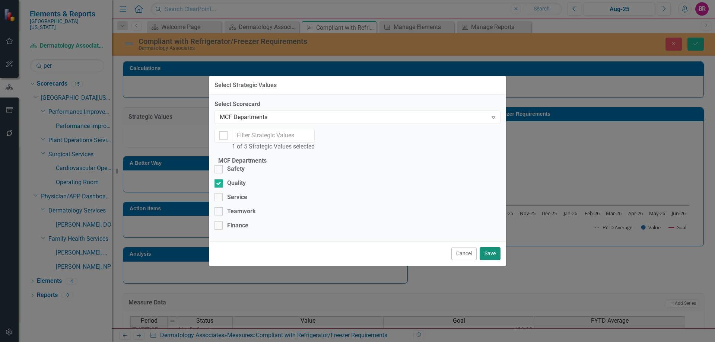
click at [493, 260] on button "Save" at bounding box center [490, 253] width 21 height 13
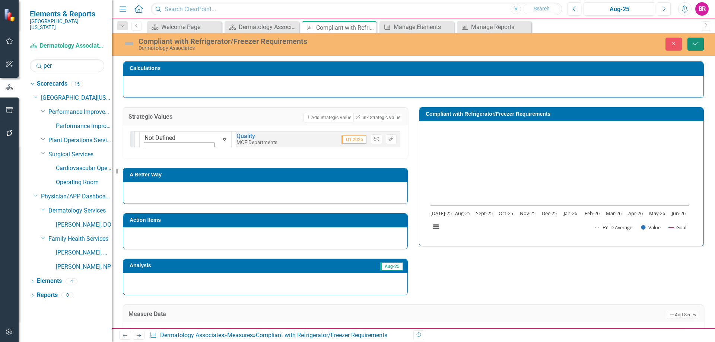
click at [698, 44] on icon "Save" at bounding box center [695, 43] width 7 height 5
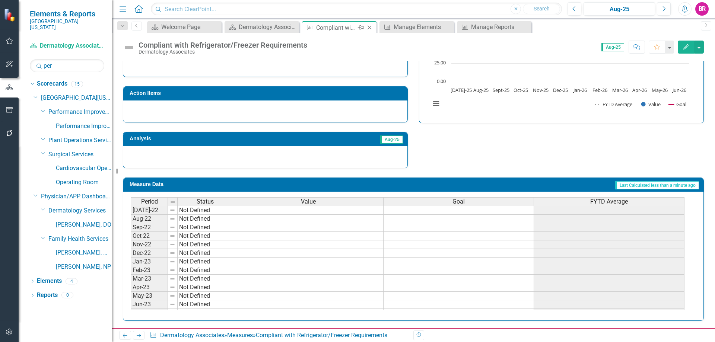
click at [369, 30] on icon "Close" at bounding box center [369, 28] width 7 height 6
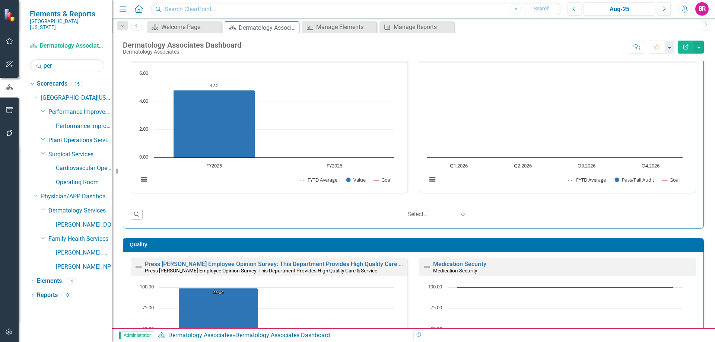
scroll to position [13, 0]
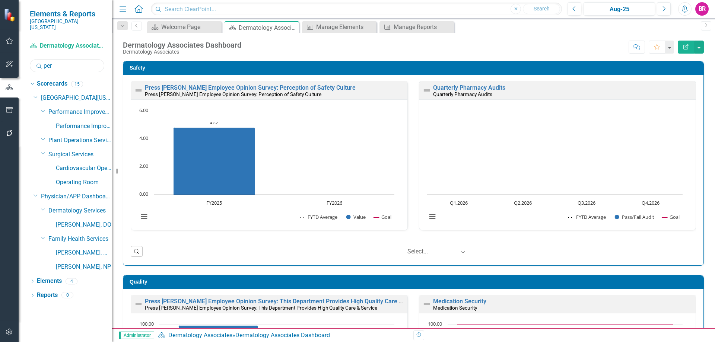
click at [82, 64] on input "per" at bounding box center [67, 65] width 74 height 13
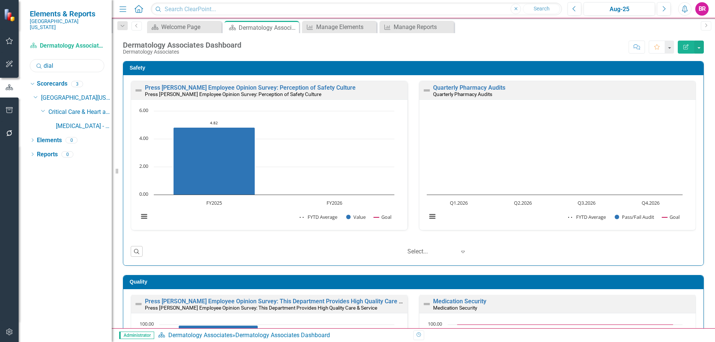
type input "dial"
